Goal: Task Accomplishment & Management: Use online tool/utility

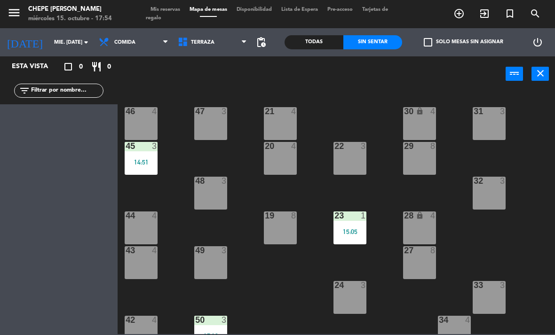
scroll to position [-2, 0]
click at [203, 50] on span "Terraza" at bounding box center [212, 42] width 79 height 21
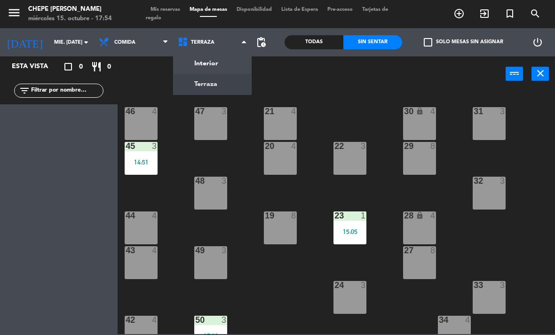
click at [207, 68] on ng-component "menu Chepe [PERSON_NAME] miércoles 15. octubre - 17:54 Mis reservas Mapa de mes…" at bounding box center [277, 167] width 555 height 335
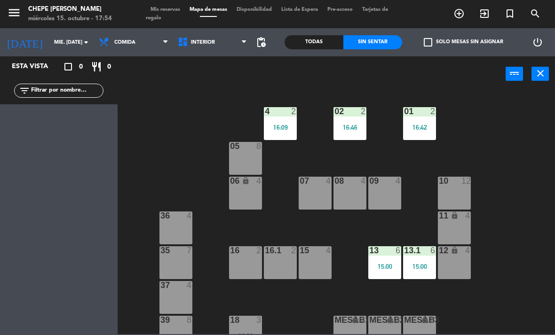
click at [284, 117] on div "4 2 16:09" at bounding box center [280, 123] width 33 height 33
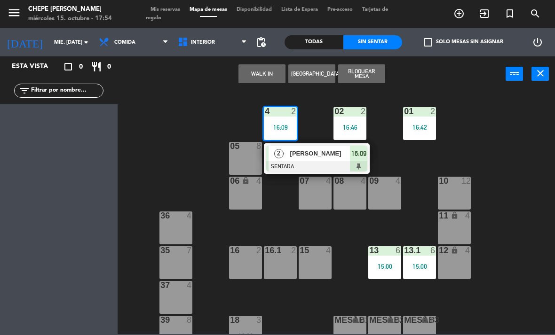
click at [305, 162] on div at bounding box center [316, 166] width 101 height 10
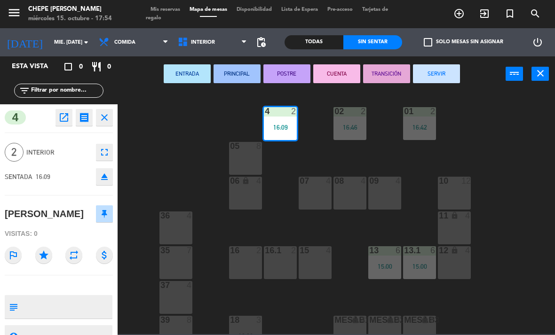
click at [436, 78] on button "SERVIR" at bounding box center [436, 73] width 47 height 19
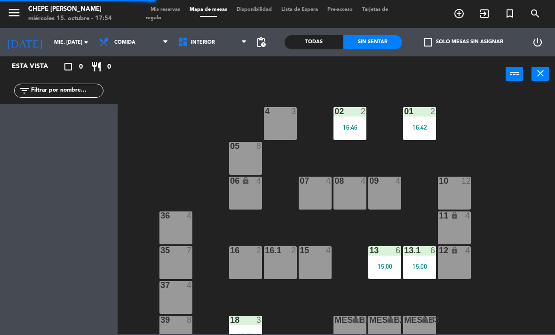
click at [284, 124] on div "4 3" at bounding box center [280, 123] width 33 height 33
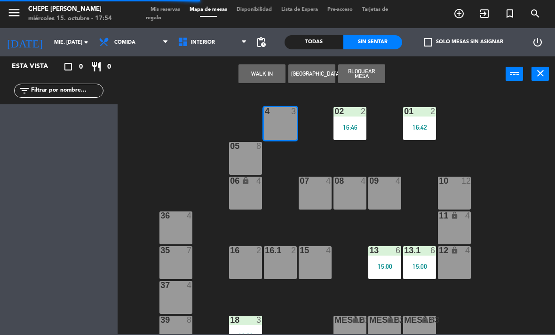
click at [263, 70] on button "WALK IN" at bounding box center [262, 73] width 47 height 19
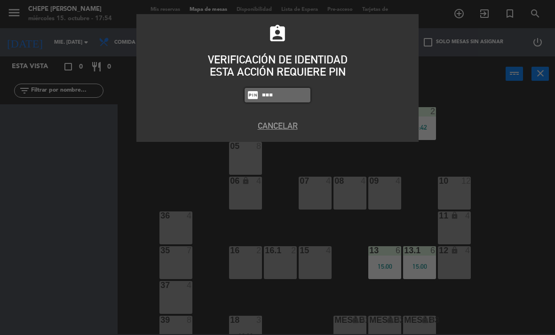
type input "4836"
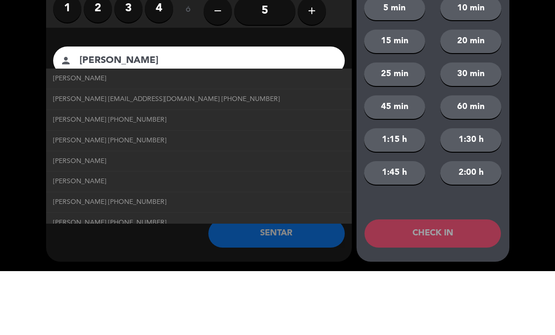
type input "[PERSON_NAME]"
click at [68, 137] on span "[PERSON_NAME]" at bounding box center [79, 142] width 53 height 11
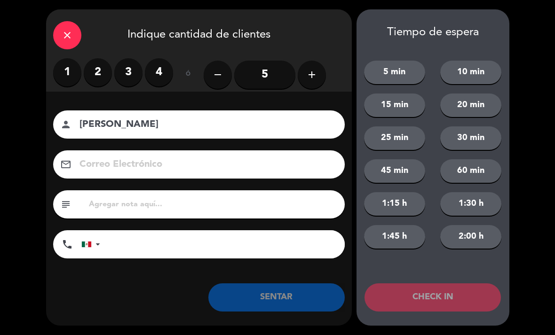
click at [98, 74] on label "2" at bounding box center [98, 72] width 28 height 28
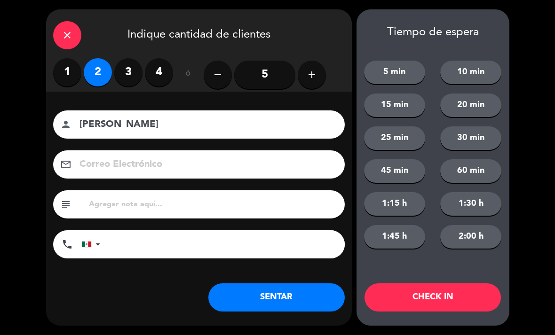
click at [304, 306] on button "SENTAR" at bounding box center [276, 298] width 136 height 28
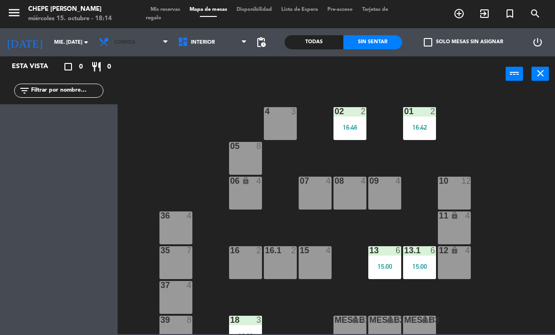
click at [149, 52] on span "Comida" at bounding box center [133, 42] width 79 height 21
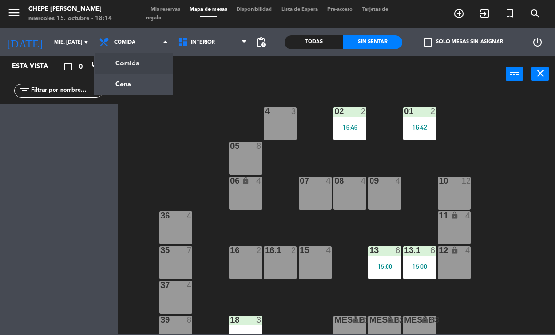
click at [141, 93] on ng-component "menu Chepe [PERSON_NAME] miércoles 15. octubre - 18:14 Mis reservas Mapa de mes…" at bounding box center [277, 167] width 555 height 335
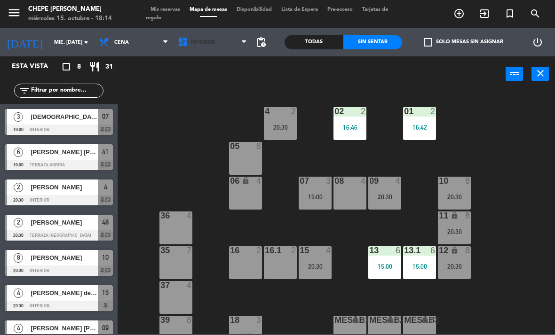
click at [213, 49] on span "Interior" at bounding box center [212, 42] width 79 height 21
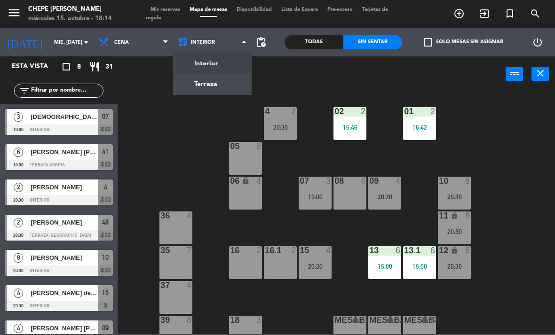
click at [234, 89] on ng-component "menu Chepe [PERSON_NAME] miércoles 15. octubre - 18:14 Mis reservas Mapa de mes…" at bounding box center [277, 167] width 555 height 335
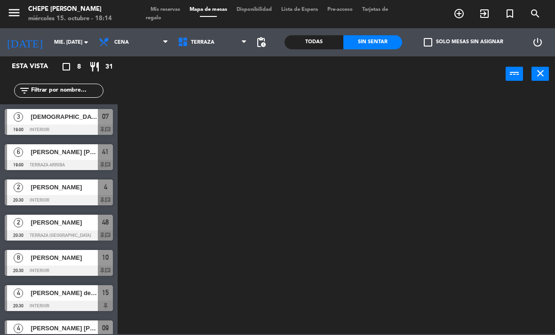
click at [186, 45] on icon at bounding box center [184, 42] width 14 height 11
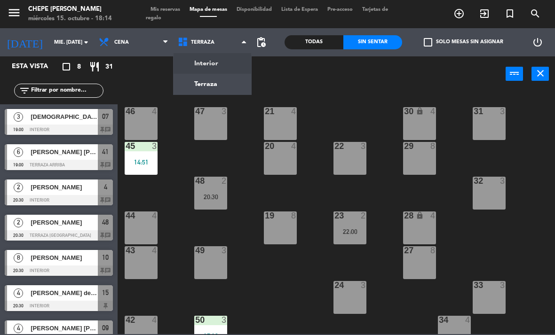
click at [218, 60] on ng-component "menu Chepe [PERSON_NAME] miércoles 15. octubre - 18:14 Mis reservas Mapa de mes…" at bounding box center [277, 167] width 555 height 335
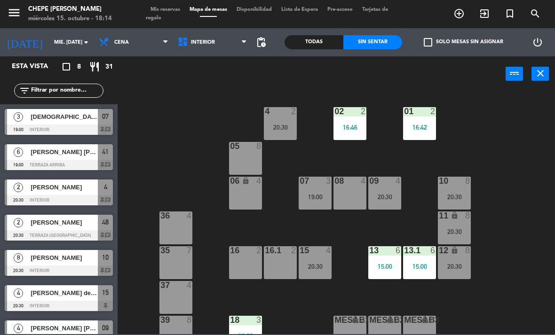
click at [292, 126] on div "20:30" at bounding box center [280, 127] width 33 height 7
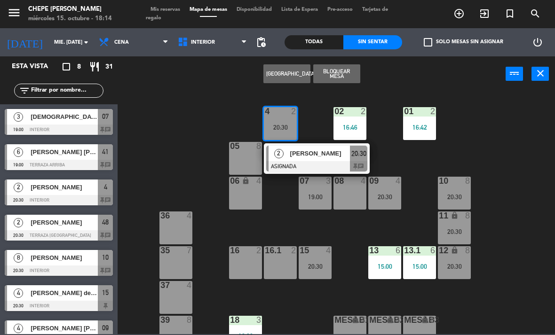
click at [331, 159] on span "[PERSON_NAME]" at bounding box center [320, 154] width 60 height 10
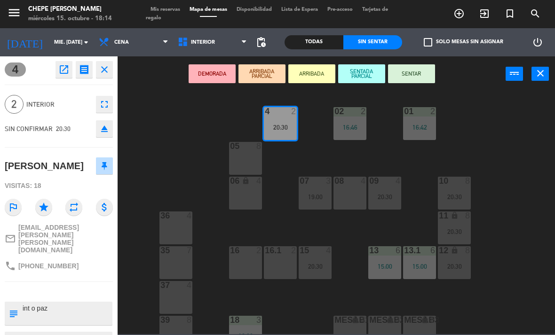
click at [295, 260] on div "16.1 2" at bounding box center [280, 263] width 33 height 33
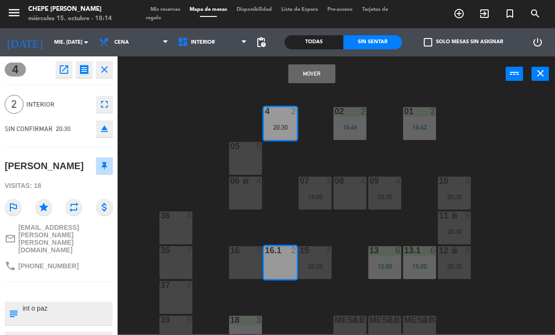
click at [317, 79] on button "Mover" at bounding box center [311, 73] width 47 height 19
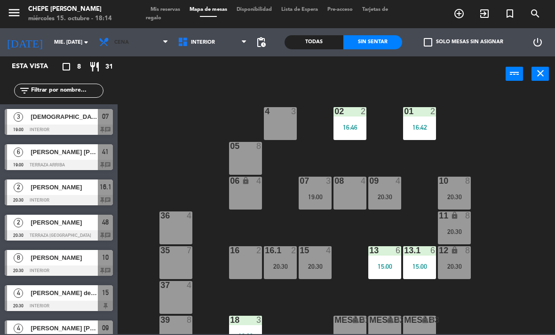
click at [134, 40] on span "Cena" at bounding box center [133, 42] width 79 height 21
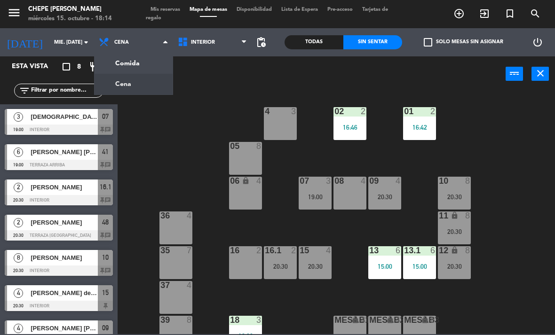
click at [155, 62] on ng-component "menu Chepe [PERSON_NAME] miércoles 15. octubre - 18:14 Mis reservas Mapa de mes…" at bounding box center [277, 167] width 555 height 335
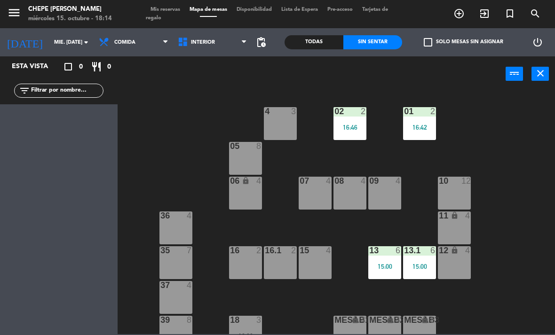
click at [292, 126] on div "4 3" at bounding box center [280, 123] width 33 height 33
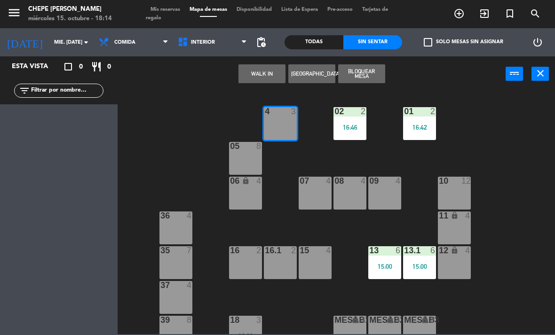
click at [265, 79] on button "WALK IN" at bounding box center [262, 73] width 47 height 19
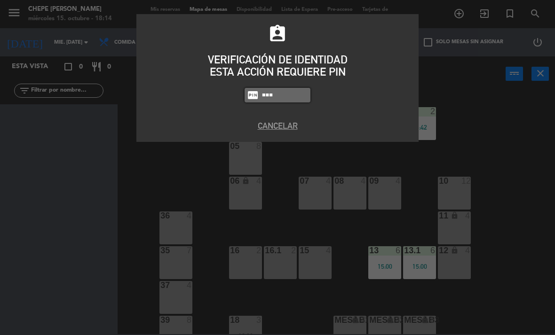
type input "1843"
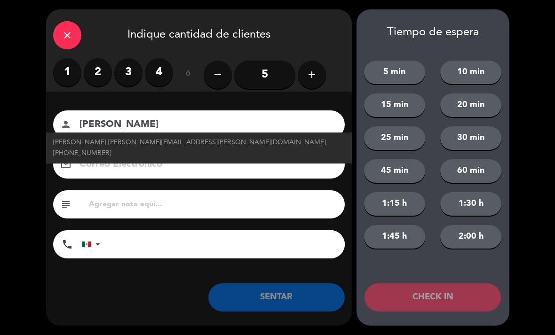
type input "[PERSON_NAME]"
click at [103, 73] on label "2" at bounding box center [98, 72] width 28 height 28
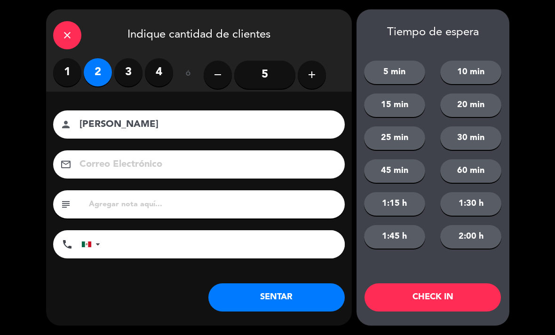
click at [295, 302] on button "SENTAR" at bounding box center [276, 298] width 136 height 28
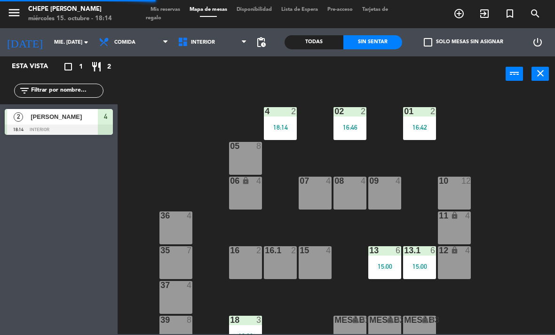
click at [355, 129] on div "16:46" at bounding box center [350, 127] width 33 height 7
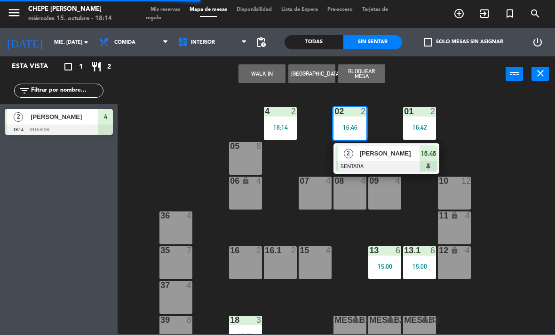
click at [399, 158] on span "[PERSON_NAME]" at bounding box center [390, 154] width 60 height 10
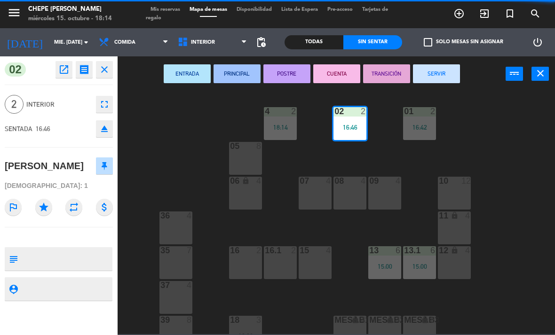
click at [447, 78] on button "SERVIR" at bounding box center [436, 73] width 47 height 19
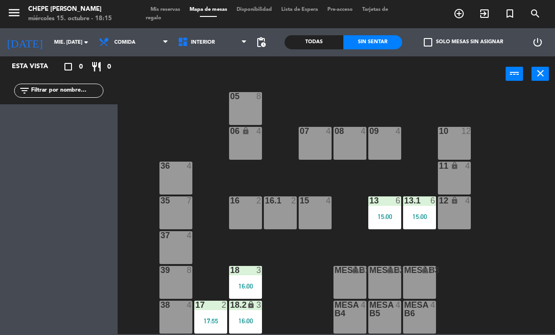
scroll to position [50, 0]
click at [255, 279] on div "18 3 16:00" at bounding box center [245, 282] width 33 height 33
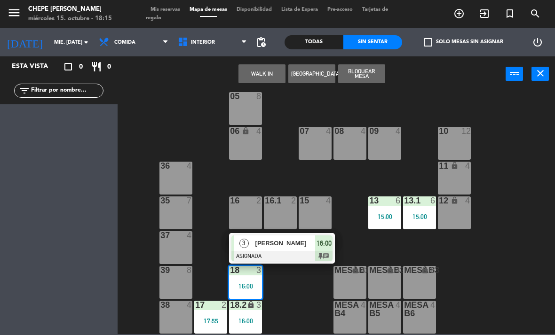
click at [300, 239] on span "[PERSON_NAME]" at bounding box center [285, 244] width 60 height 10
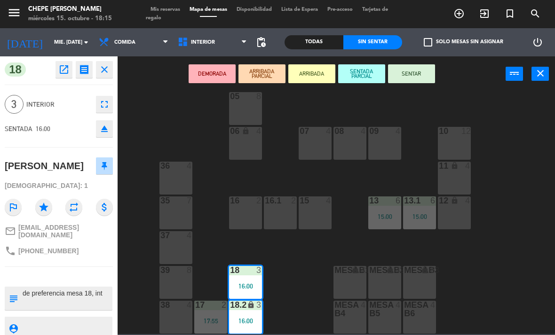
click at [421, 76] on button "SENTAR" at bounding box center [411, 73] width 47 height 19
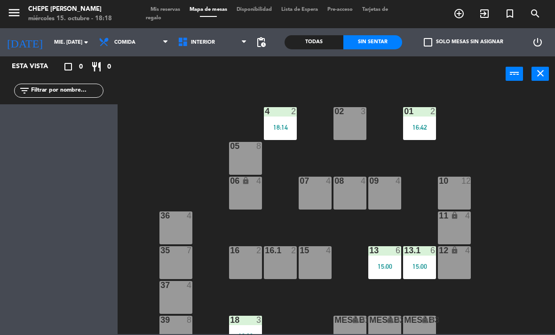
scroll to position [0, 0]
click at [205, 47] on span "Interior" at bounding box center [212, 42] width 79 height 21
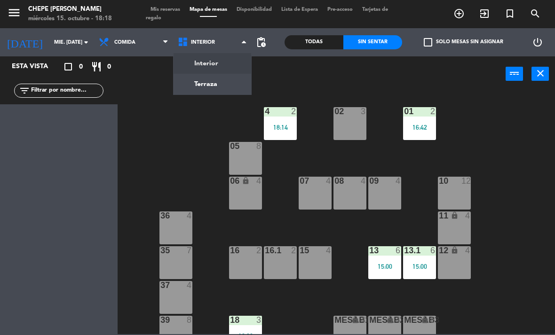
click at [227, 82] on ng-component "menu Chepe [PERSON_NAME] miércoles 15. octubre - 18:18 Mis reservas Mapa de mes…" at bounding box center [277, 167] width 555 height 335
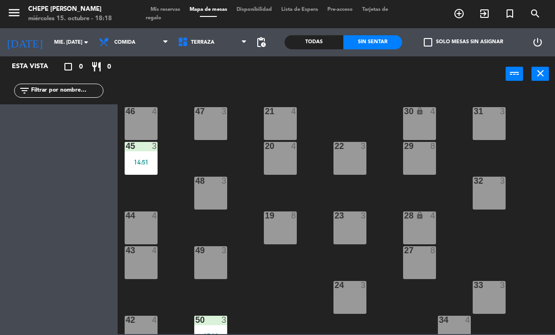
click at [204, 42] on span "Terraza" at bounding box center [203, 43] width 24 height 6
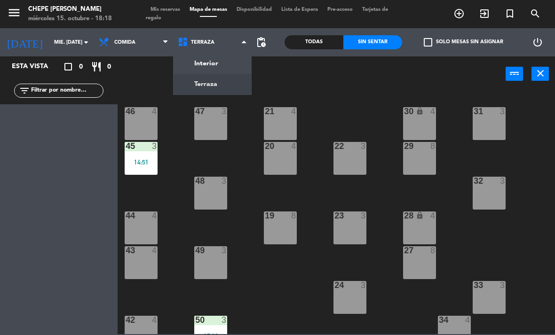
click at [225, 66] on ng-component "menu Chepe [PERSON_NAME] miércoles 15. octubre - 18:18 Mis reservas Mapa de mes…" at bounding box center [277, 167] width 555 height 335
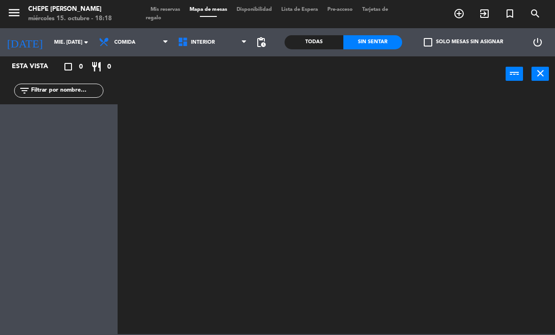
click at [141, 46] on span "Comida" at bounding box center [133, 42] width 79 height 21
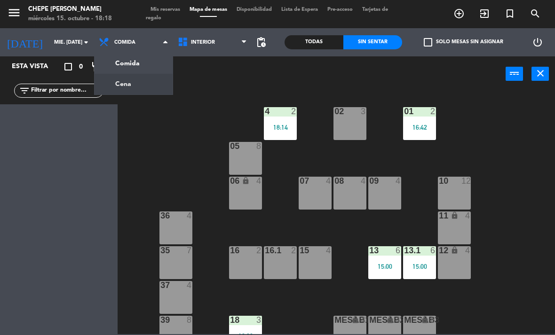
click at [148, 85] on ng-component "menu Chepe [PERSON_NAME] miércoles 15. octubre - 18:18 Mis reservas Mapa de mes…" at bounding box center [277, 167] width 555 height 335
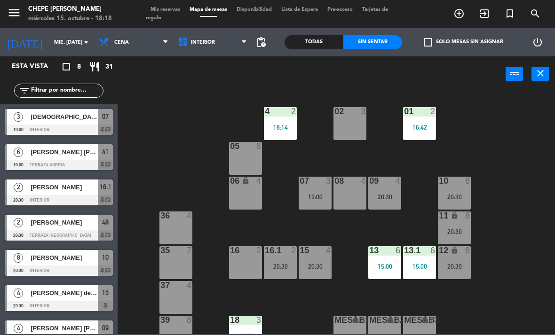
click at [357, 138] on div "02 3" at bounding box center [350, 123] width 33 height 33
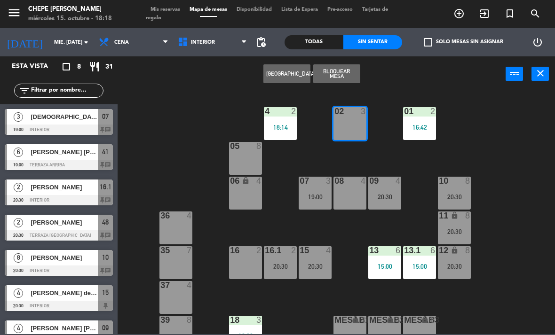
click at [286, 79] on button "[GEOGRAPHIC_DATA]" at bounding box center [286, 73] width 47 height 19
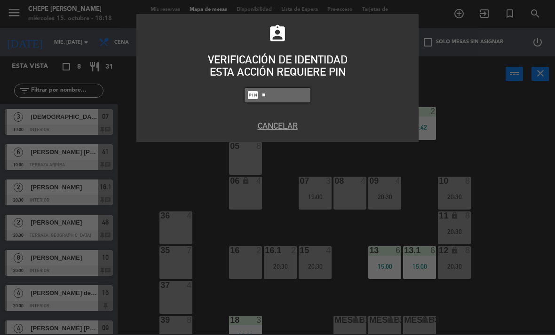
type input "1"
click at [289, 129] on button "Cancelar" at bounding box center [277, 125] width 268 height 13
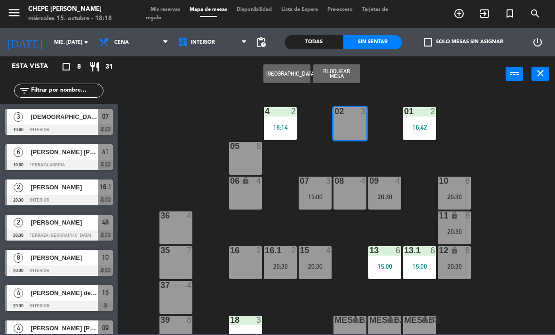
click at [132, 52] on span "Cena" at bounding box center [133, 42] width 79 height 21
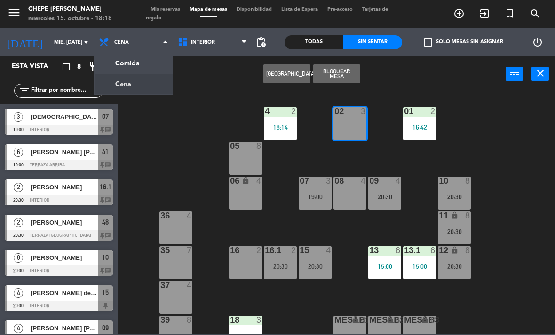
click at [155, 63] on ng-component "menu Chepe [PERSON_NAME] miércoles 15. octubre - 18:18 Mis reservas Mapa de mes…" at bounding box center [277, 167] width 555 height 335
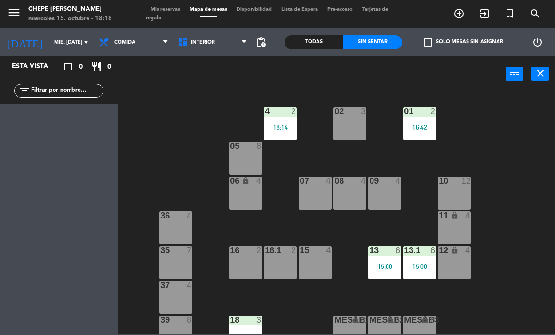
click at [351, 130] on div "02 3" at bounding box center [350, 123] width 33 height 33
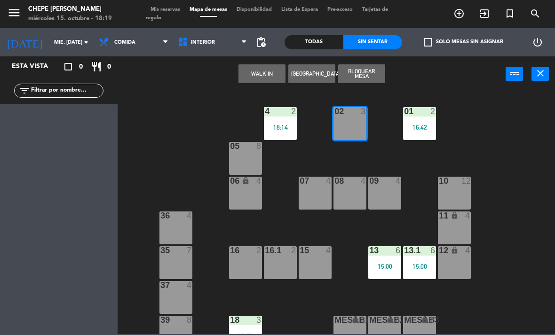
click at [265, 77] on button "WALK IN" at bounding box center [262, 73] width 47 height 19
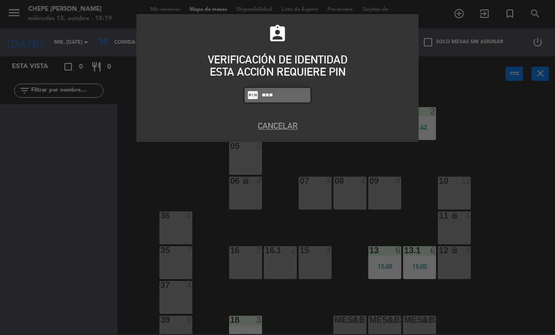
type input "1843"
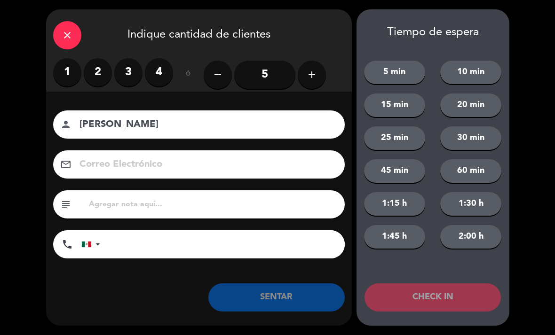
type input "[PERSON_NAME]"
click at [94, 75] on label "2" at bounding box center [98, 72] width 28 height 28
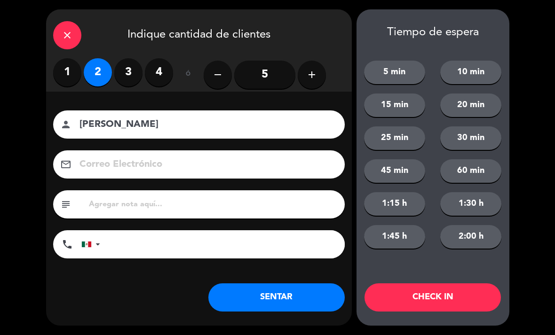
click at [305, 302] on button "SENTAR" at bounding box center [276, 298] width 136 height 28
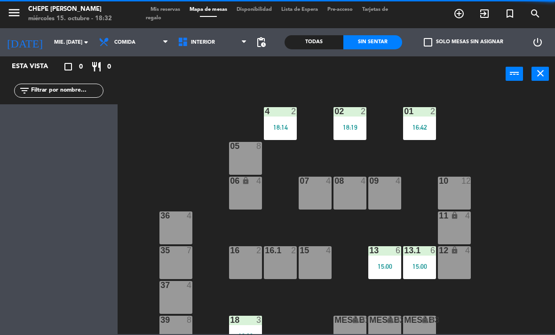
click at [288, 188] on div "02 2 18:19 4 2 18:14 01 2 16:42 05 8 06 lock 4 07 4 09 4 10 12 08 4 11 lock 4 3…" at bounding box center [339, 213] width 432 height 244
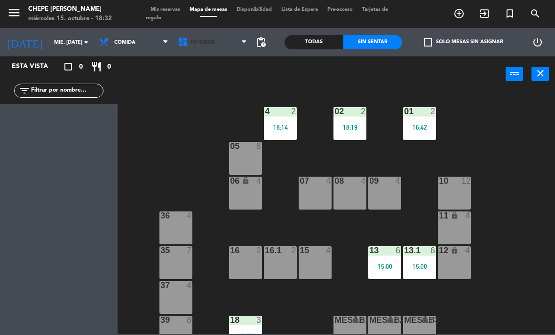
click at [210, 40] on span "Interior" at bounding box center [203, 43] width 24 height 6
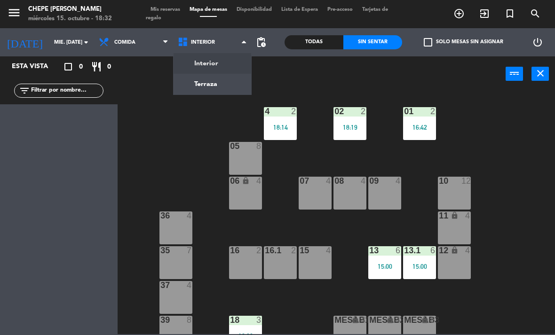
click at [227, 86] on ng-component "menu Chepe [PERSON_NAME] miércoles 15. octubre - 18:32 Mis reservas Mapa de mes…" at bounding box center [277, 167] width 555 height 335
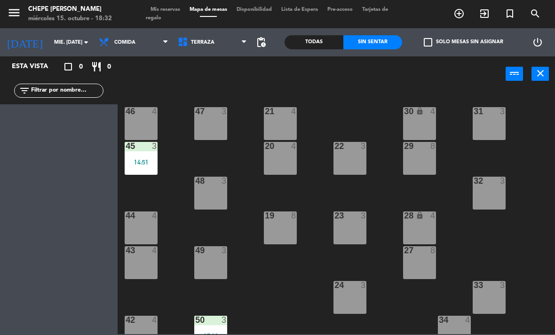
click at [280, 234] on div "19 8" at bounding box center [280, 228] width 33 height 33
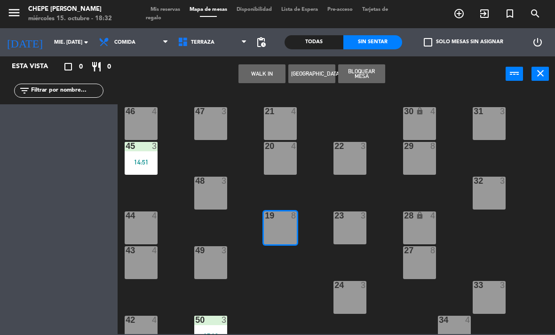
click at [269, 80] on button "WALK IN" at bounding box center [262, 73] width 47 height 19
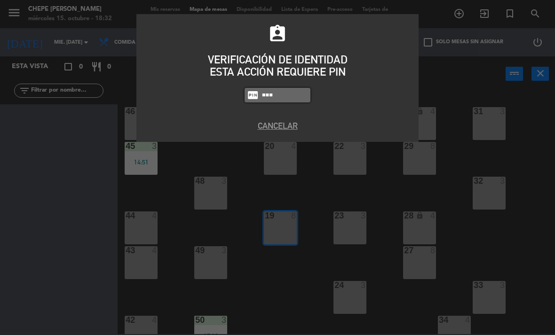
type input "1843"
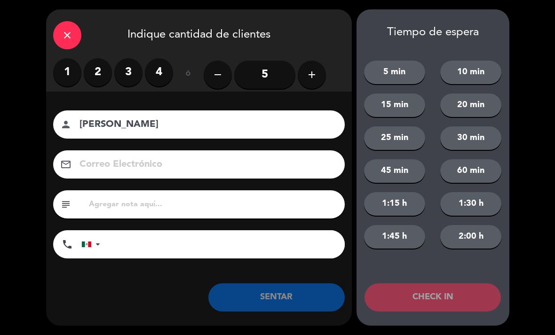
type input "[PERSON_NAME]"
click at [89, 71] on label "2" at bounding box center [98, 72] width 28 height 28
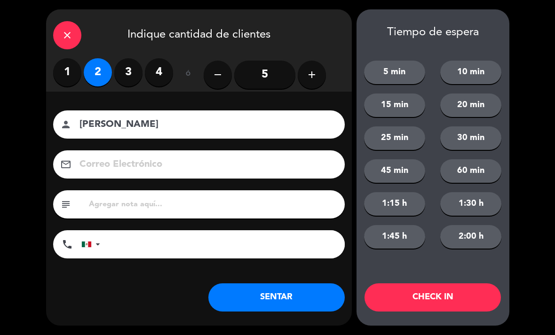
click at [292, 290] on button "SENTAR" at bounding box center [276, 298] width 136 height 28
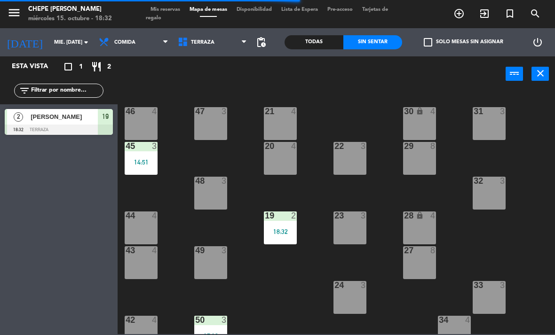
click at [144, 44] on span "Comida" at bounding box center [133, 42] width 79 height 21
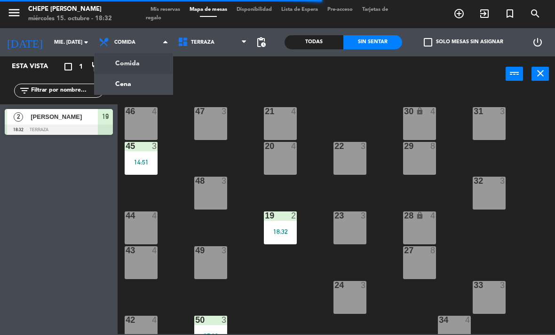
click at [155, 84] on ng-component "menu Chepe [PERSON_NAME] miércoles 15. octubre - 18:32 Mis reservas Mapa de mes…" at bounding box center [277, 167] width 555 height 335
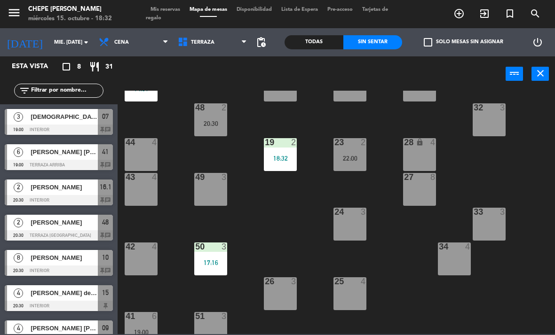
scroll to position [95, 0]
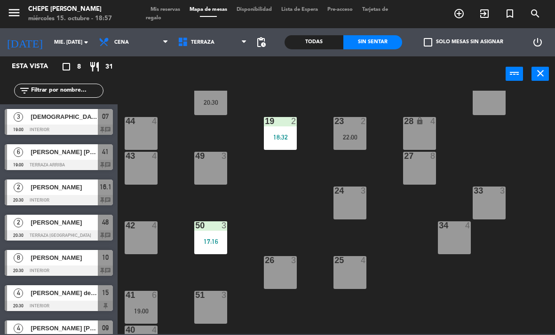
click at [84, 128] on div at bounding box center [59, 130] width 108 height 10
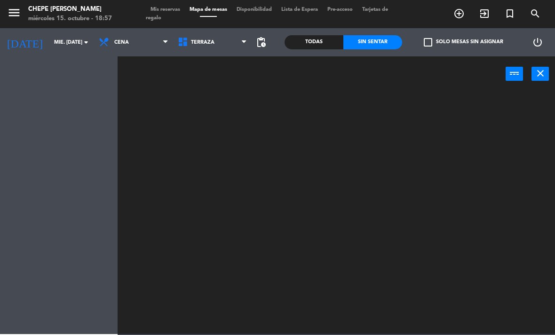
scroll to position [0, 0]
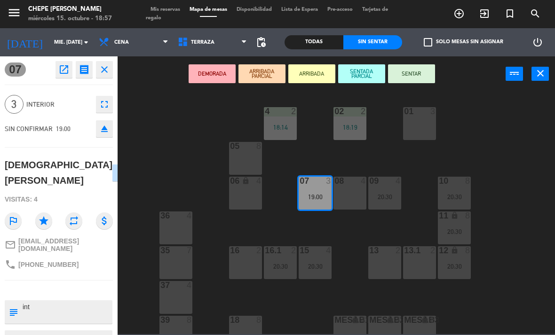
click at [319, 263] on div "20:30" at bounding box center [315, 266] width 33 height 7
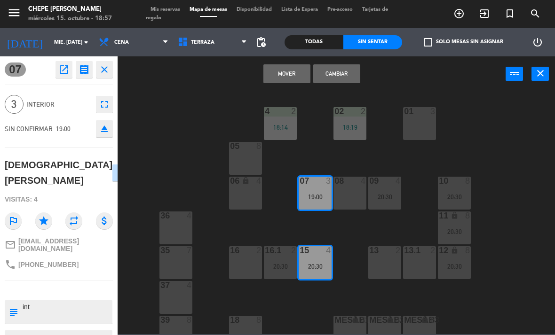
click at [295, 76] on button "Mover" at bounding box center [286, 73] width 47 height 19
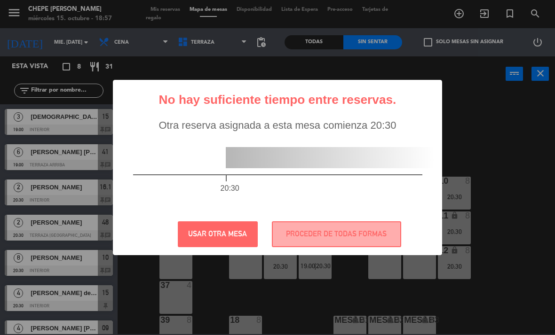
click at [232, 235] on button "USAR OTRA MESA" at bounding box center [218, 235] width 80 height 26
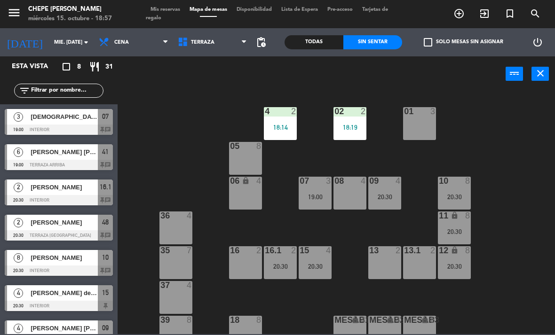
click at [331, 198] on div "19:00" at bounding box center [315, 197] width 33 height 7
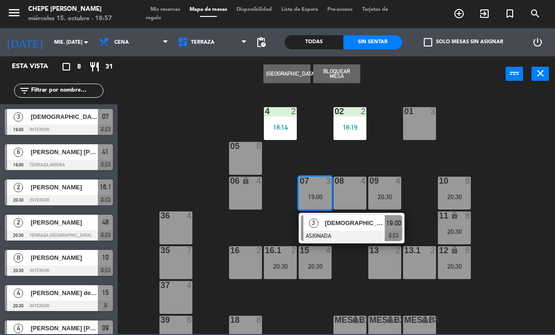
click at [367, 223] on span "[DEMOGRAPHIC_DATA][PERSON_NAME]" at bounding box center [355, 223] width 60 height 10
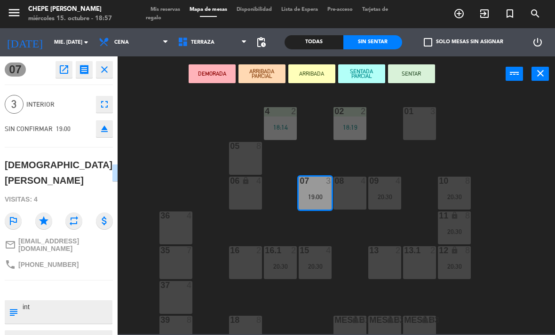
click at [314, 273] on div "15 4 20:30" at bounding box center [315, 263] width 33 height 33
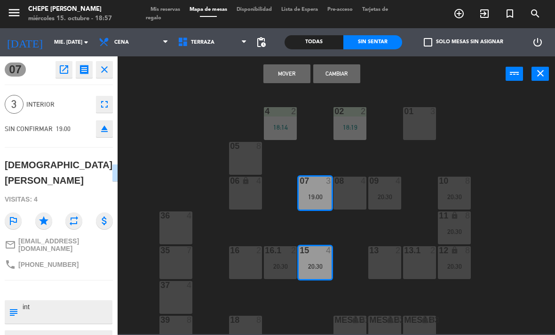
click at [357, 72] on button "Cambiar" at bounding box center [336, 73] width 47 height 19
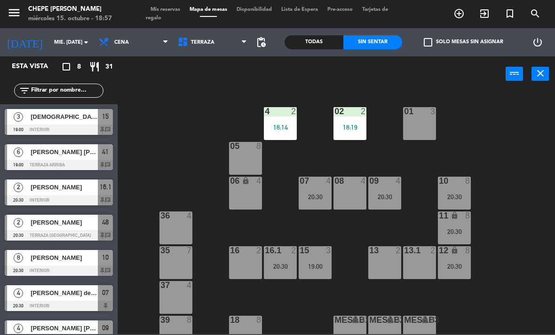
click at [317, 268] on div "19:00" at bounding box center [315, 266] width 33 height 7
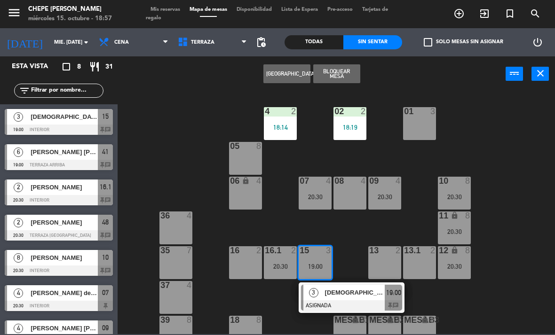
click at [351, 300] on div "[DEMOGRAPHIC_DATA][PERSON_NAME]" at bounding box center [354, 293] width 61 height 16
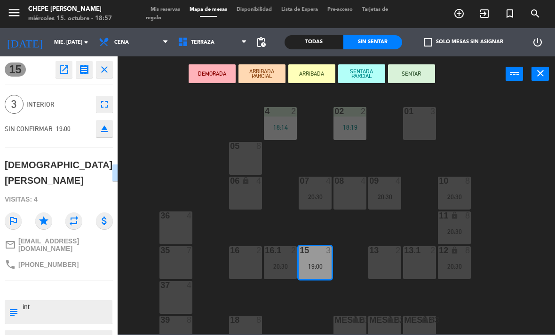
click at [424, 74] on button "SENTAR" at bounding box center [411, 73] width 47 height 19
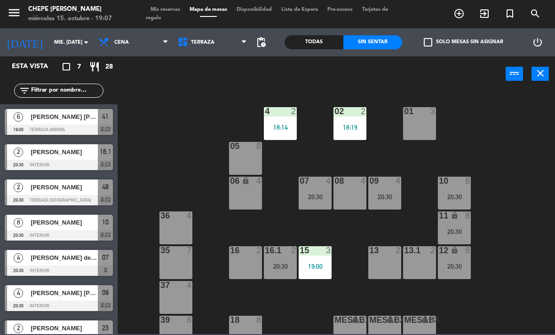
click at [100, 114] on div "41" at bounding box center [105, 117] width 15 height 16
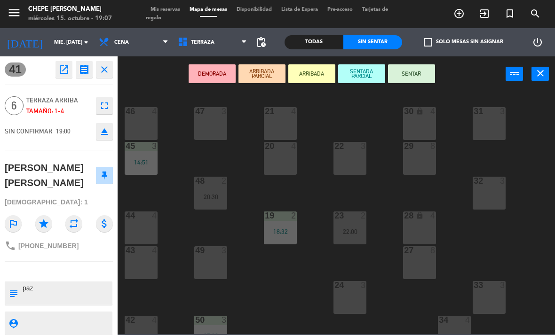
click at [424, 82] on button "SENTAR" at bounding box center [411, 73] width 47 height 19
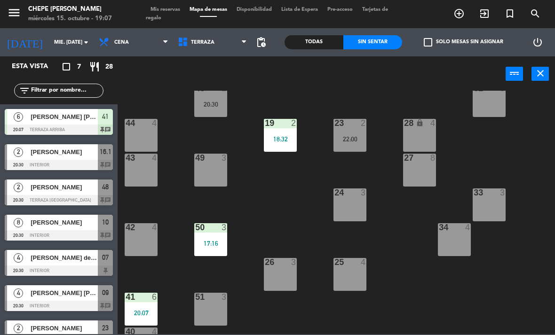
scroll to position [96, 0]
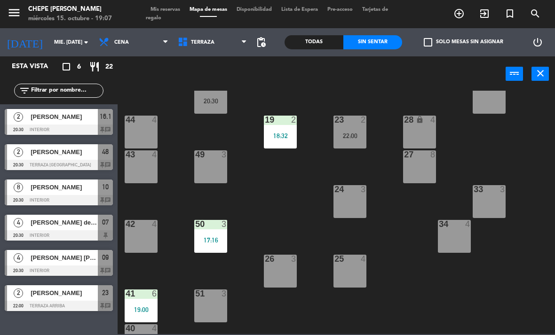
click at [219, 239] on div "17:16" at bounding box center [210, 240] width 33 height 7
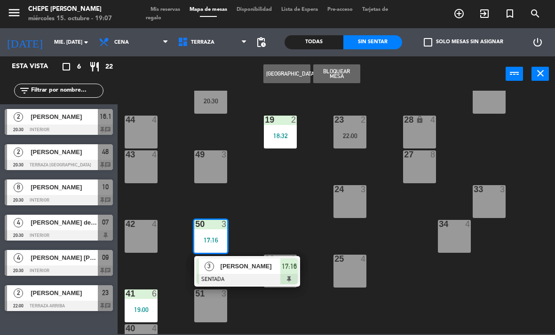
click at [270, 275] on div at bounding box center [247, 279] width 101 height 10
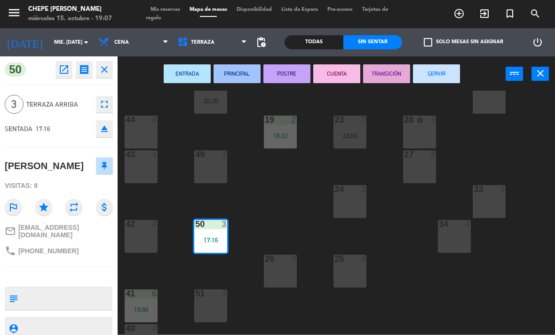
click at [437, 75] on button "SERVIR" at bounding box center [436, 73] width 47 height 19
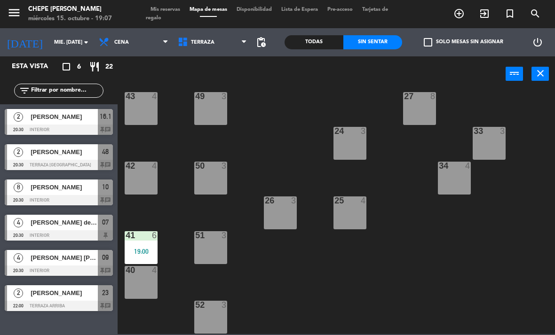
scroll to position [154, 0]
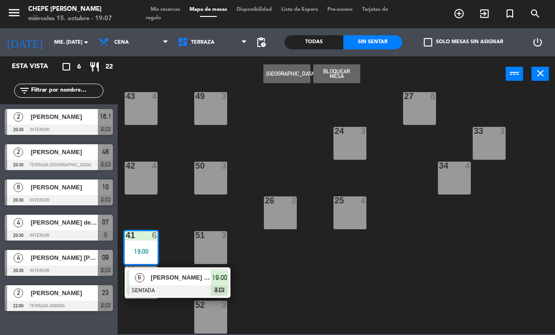
click at [197, 284] on div "[PERSON_NAME] [PERSON_NAME]" at bounding box center [180, 278] width 61 height 16
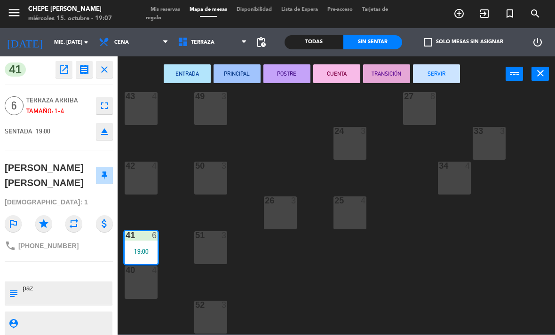
click at [145, 293] on div "40 4" at bounding box center [141, 282] width 33 height 33
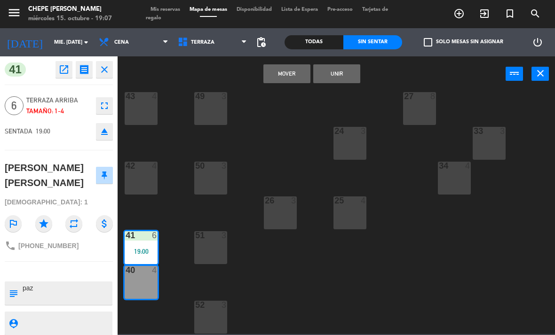
click at [342, 81] on button "Unir" at bounding box center [336, 73] width 47 height 19
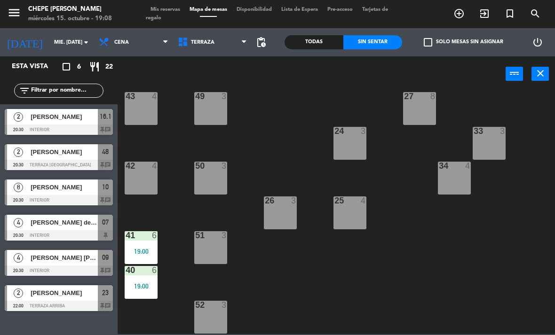
click at [364, 215] on div "25 4" at bounding box center [350, 213] width 33 height 33
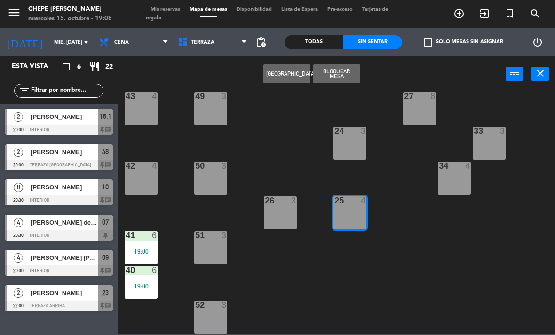
click at [300, 155] on div "21 4 30 lock 4 46 4 47 3 31 3 20 4 22 3 29 8 45 3 14:51 32 3 48 2 20:30 19 2 18…" at bounding box center [339, 213] width 432 height 244
